Goal: Navigation & Orientation: Find specific page/section

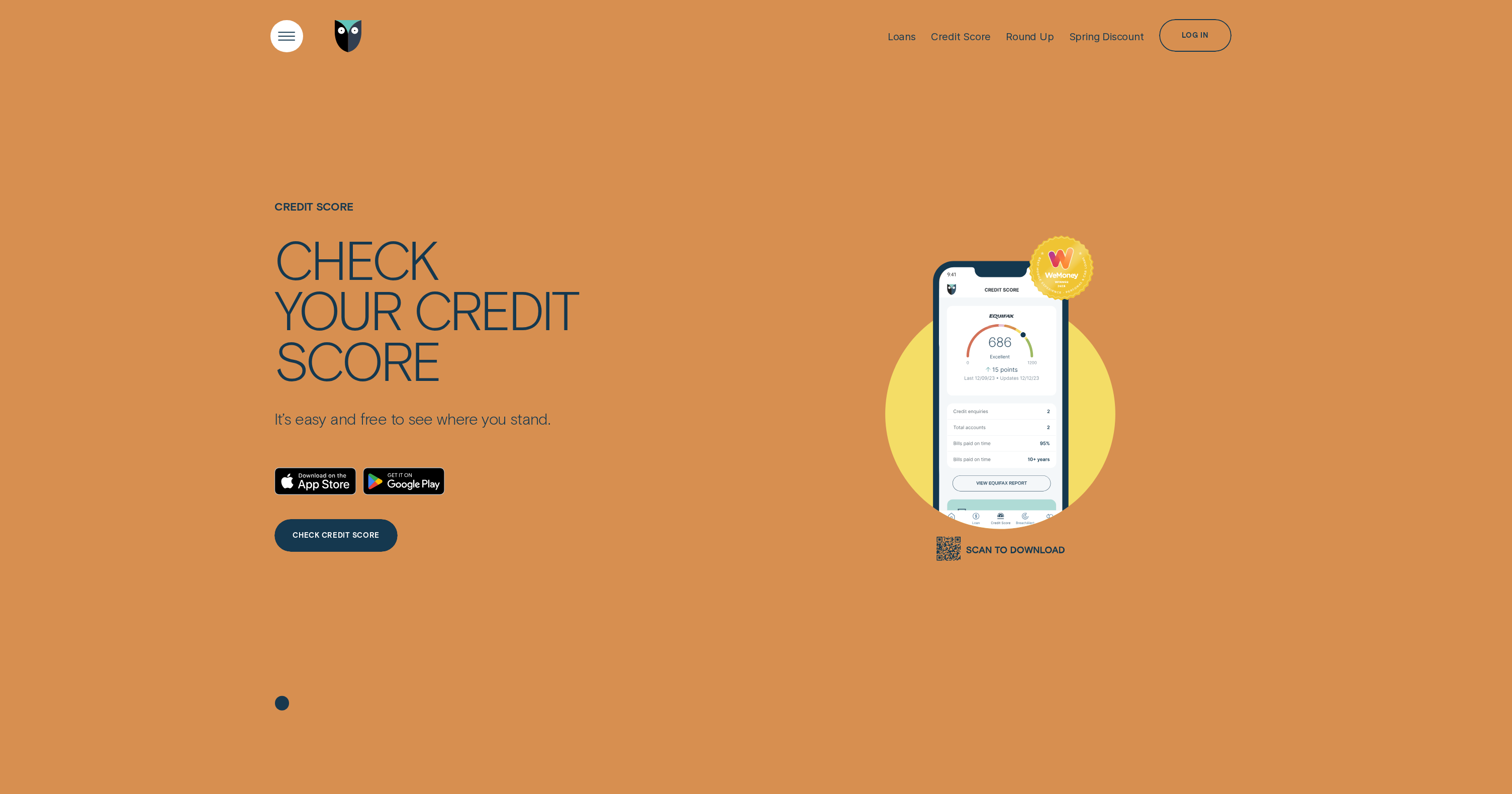
click at [287, 35] on div "Open Menu" at bounding box center [287, 36] width 46 height 46
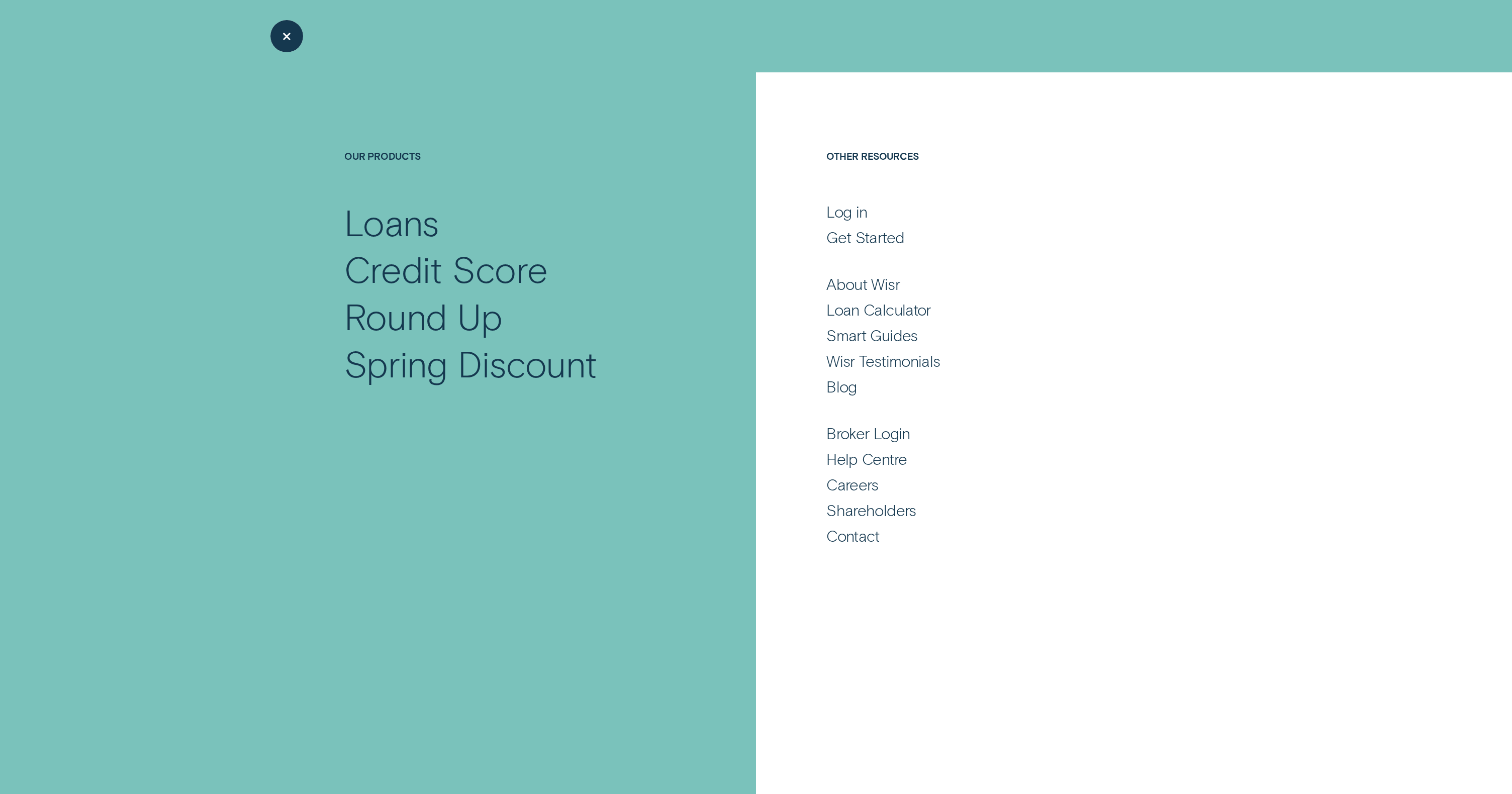
click at [280, 38] on div "Close Menu" at bounding box center [287, 36] width 46 height 46
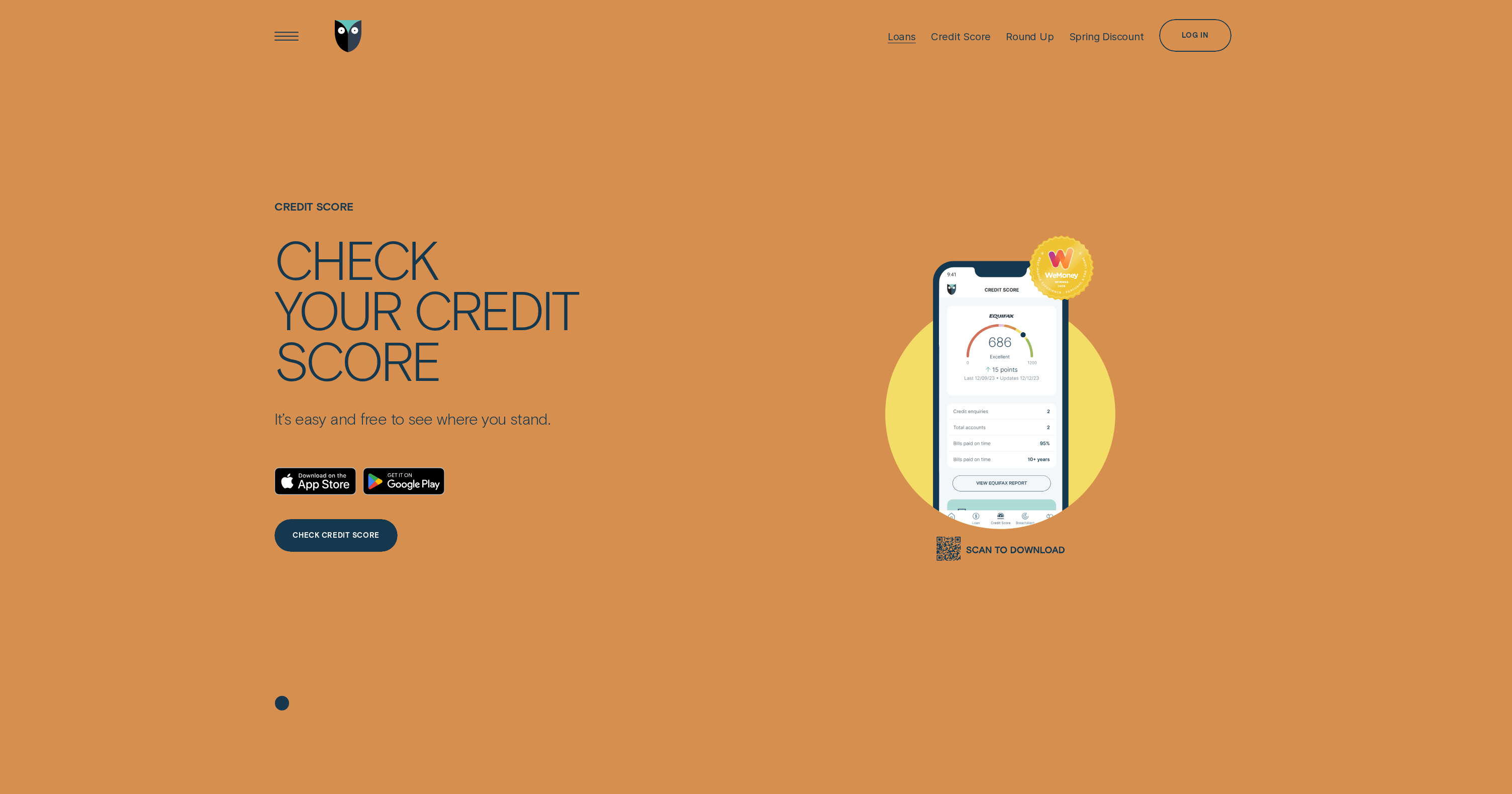
click at [901, 39] on div "Loans" at bounding box center [902, 36] width 28 height 13
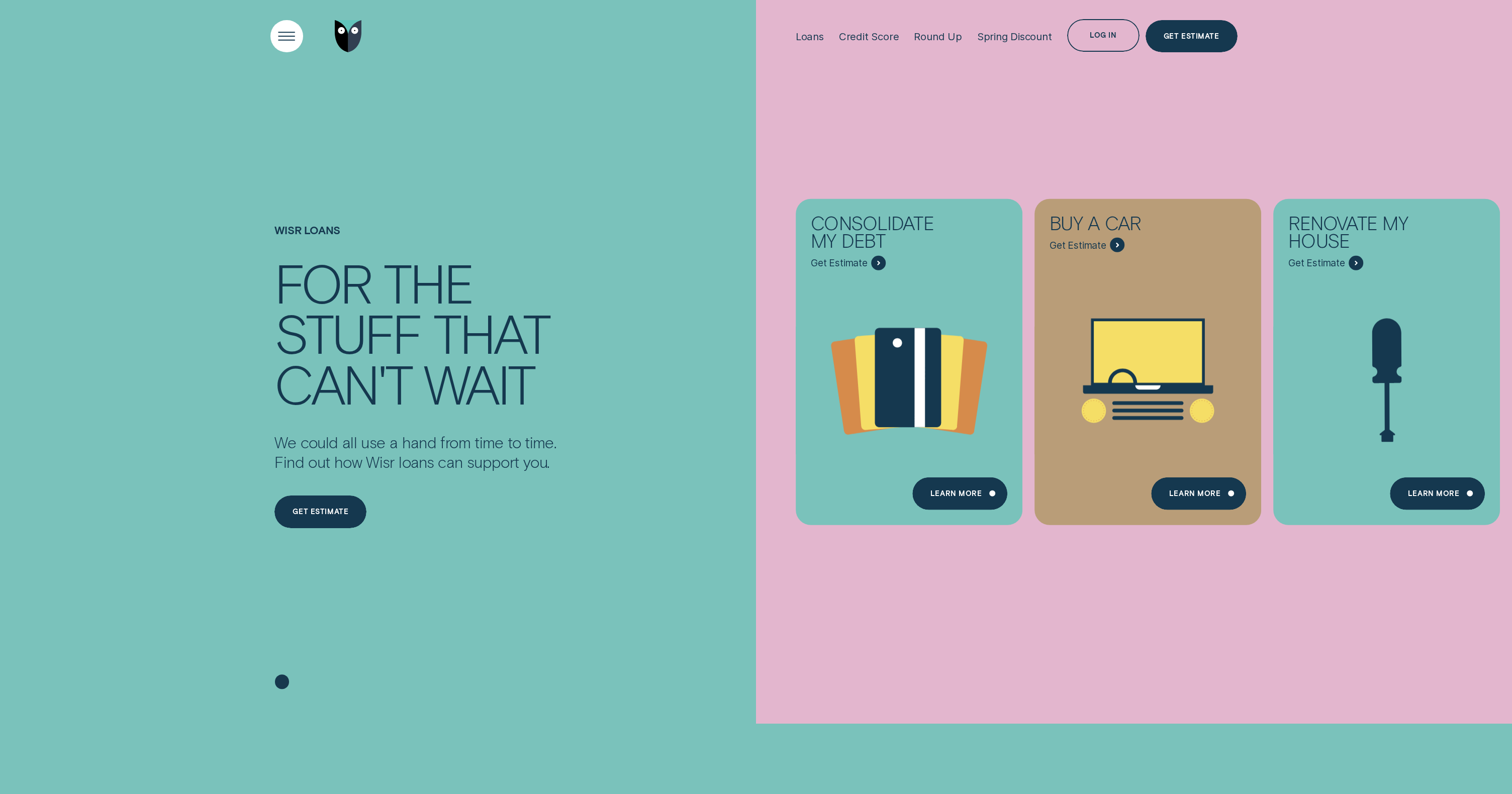
click at [283, 34] on div "Open Menu" at bounding box center [287, 36] width 46 height 46
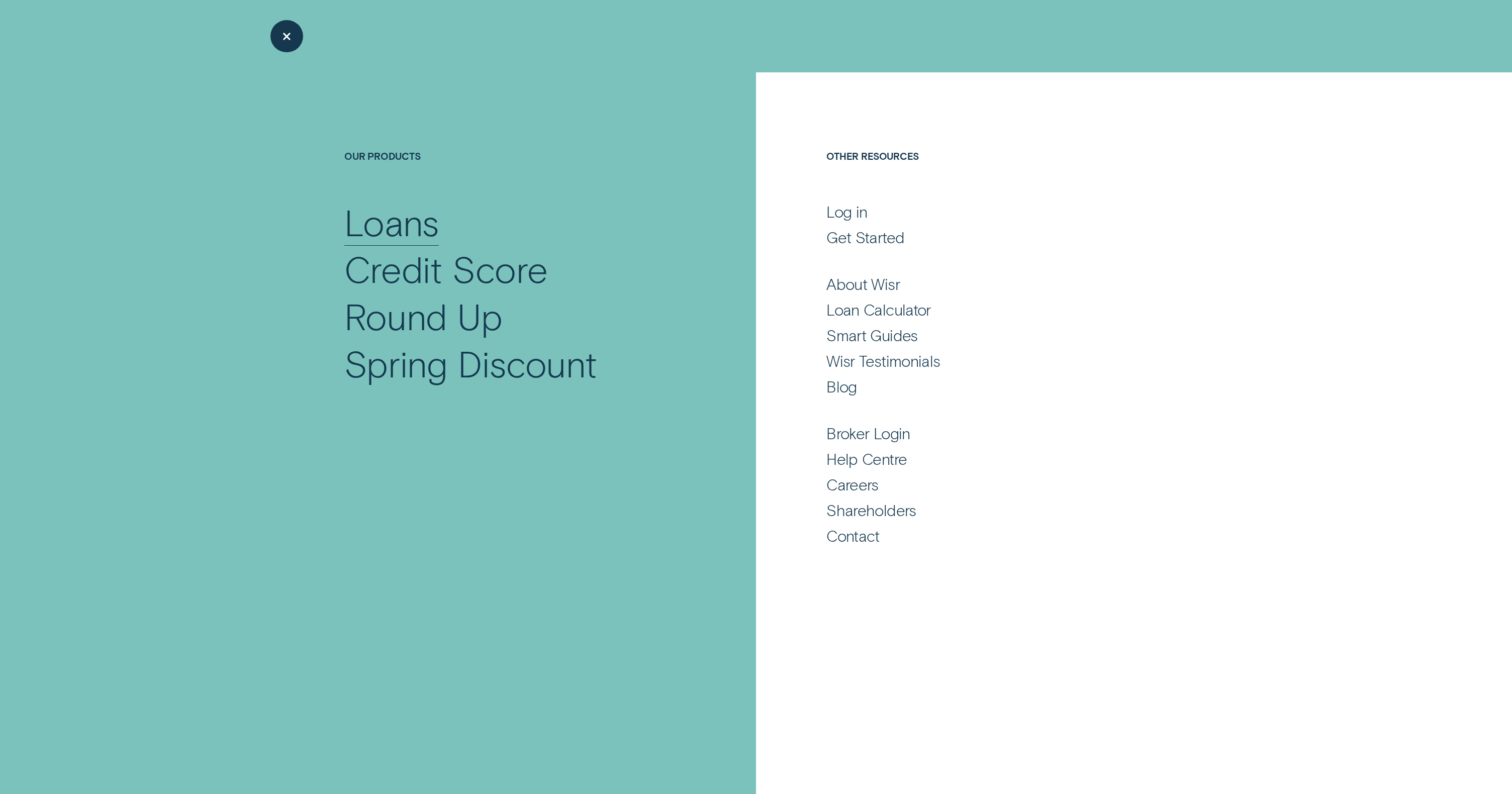
click at [382, 217] on div "Loans" at bounding box center [391, 222] width 94 height 47
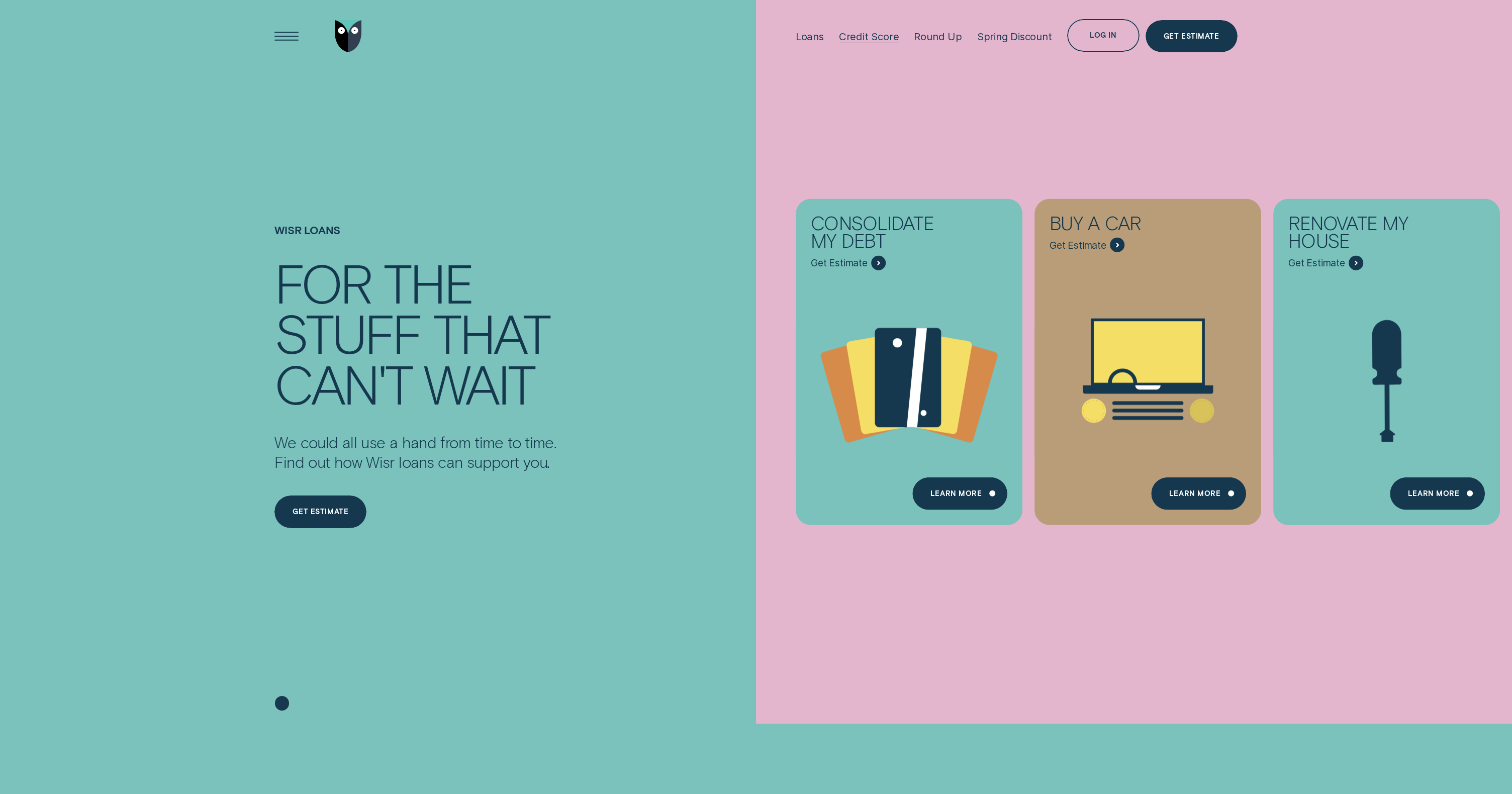
click at [883, 43] on div at bounding box center [869, 43] width 60 height 1
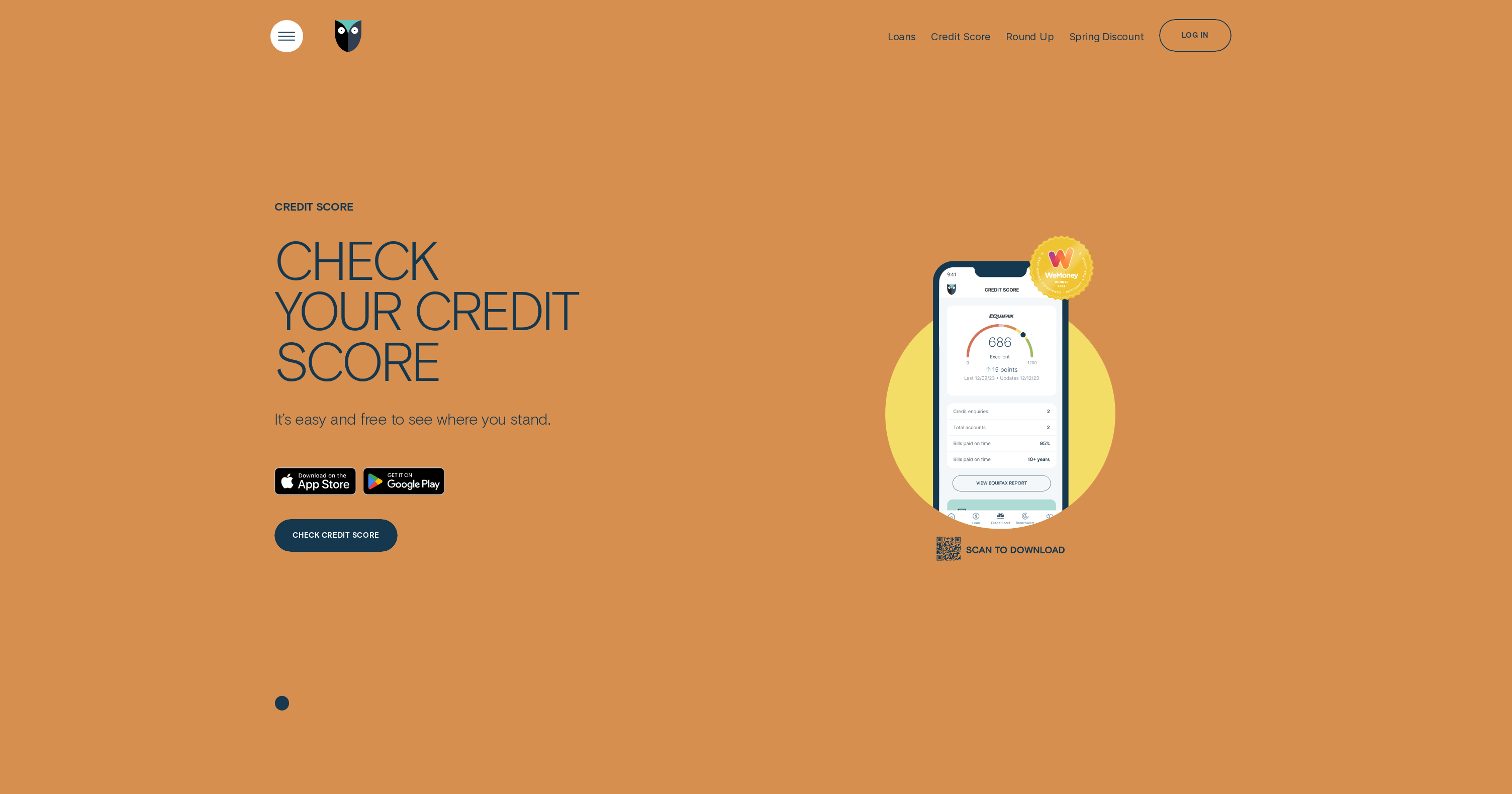
click at [285, 37] on div "Open Menu" at bounding box center [287, 36] width 46 height 46
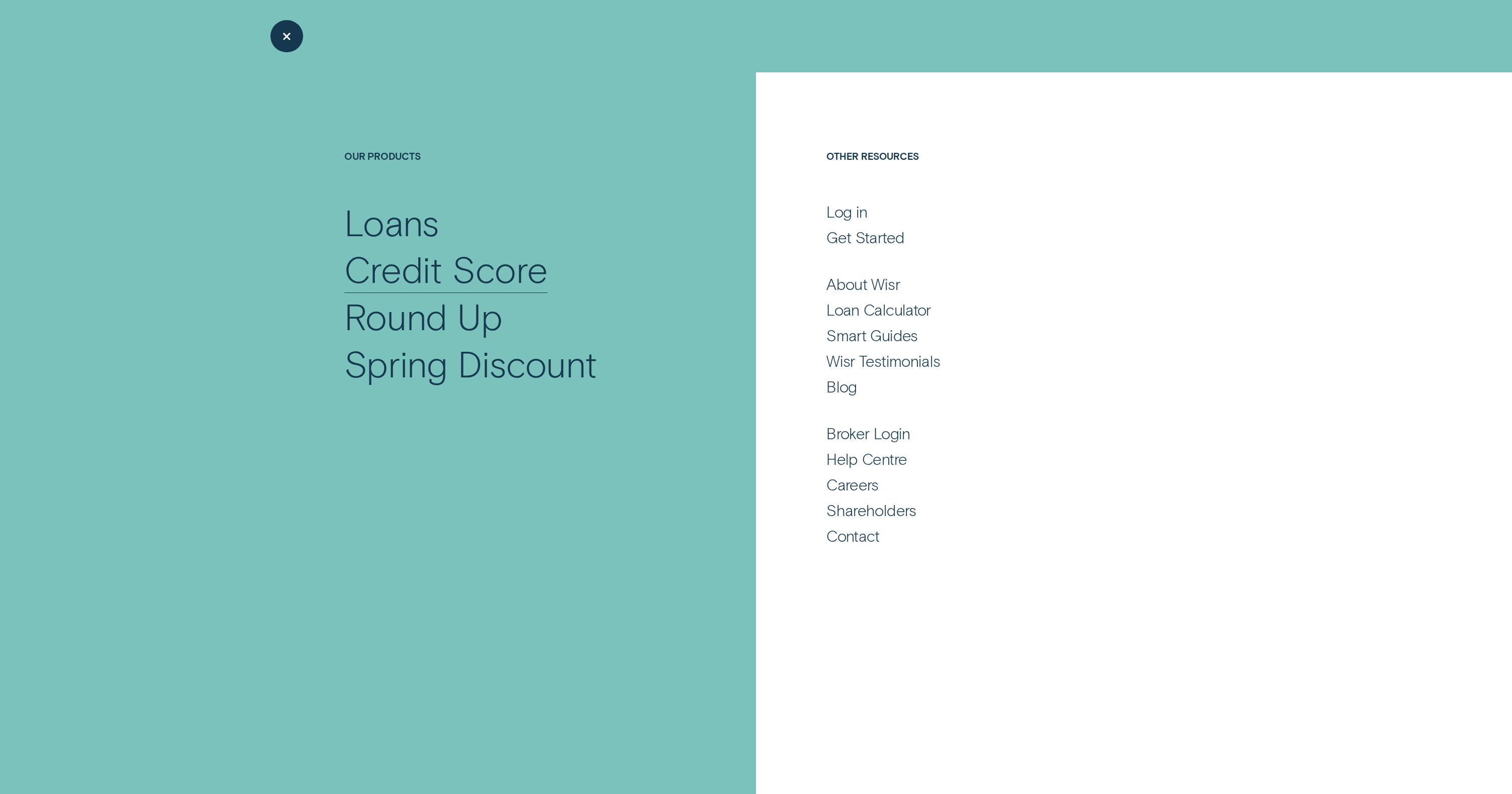
click at [397, 270] on div "Credit Score" at bounding box center [446, 269] width 204 height 47
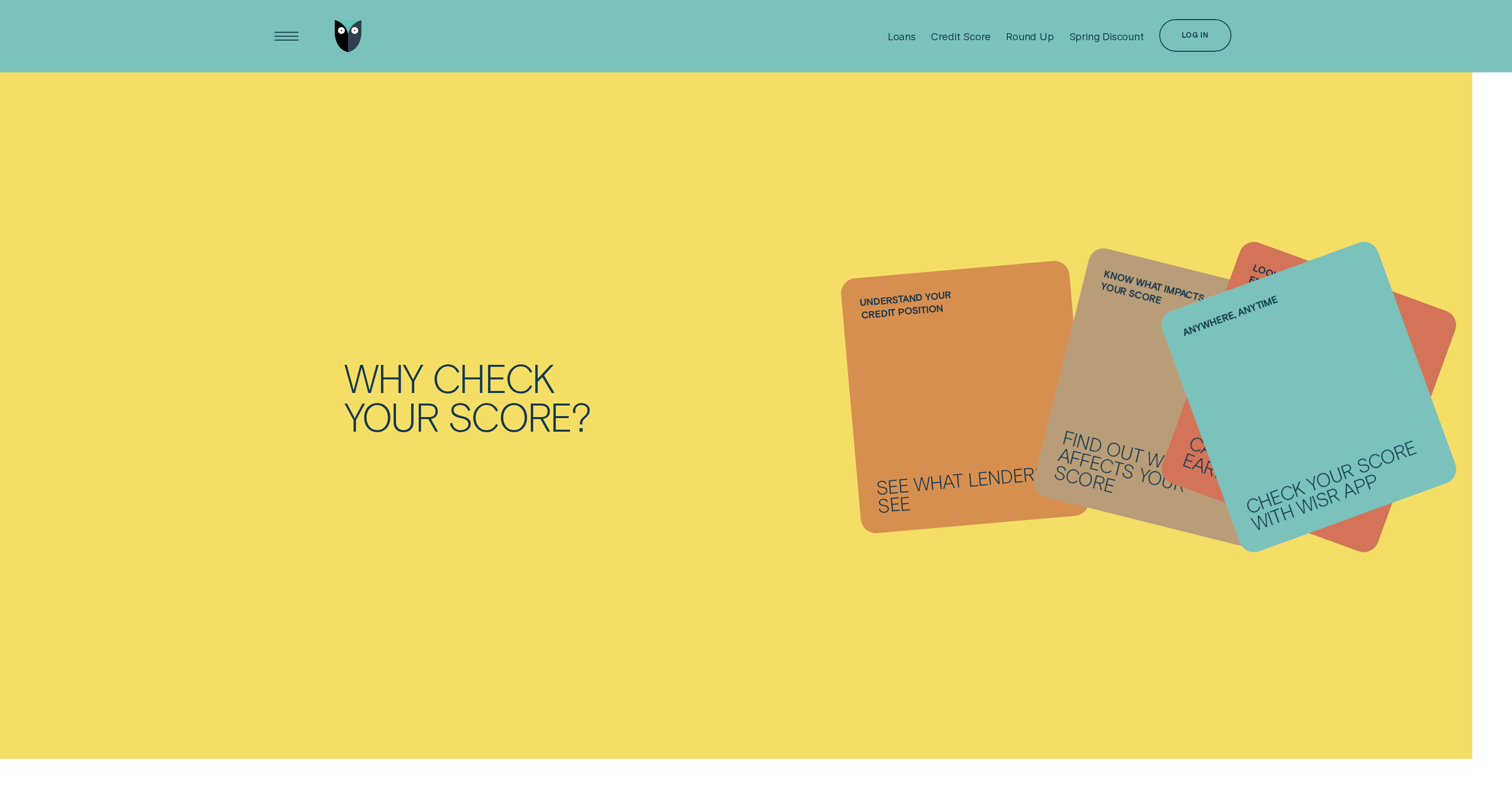
scroll to position [1161, 0]
